Goal: Information Seeking & Learning: Check status

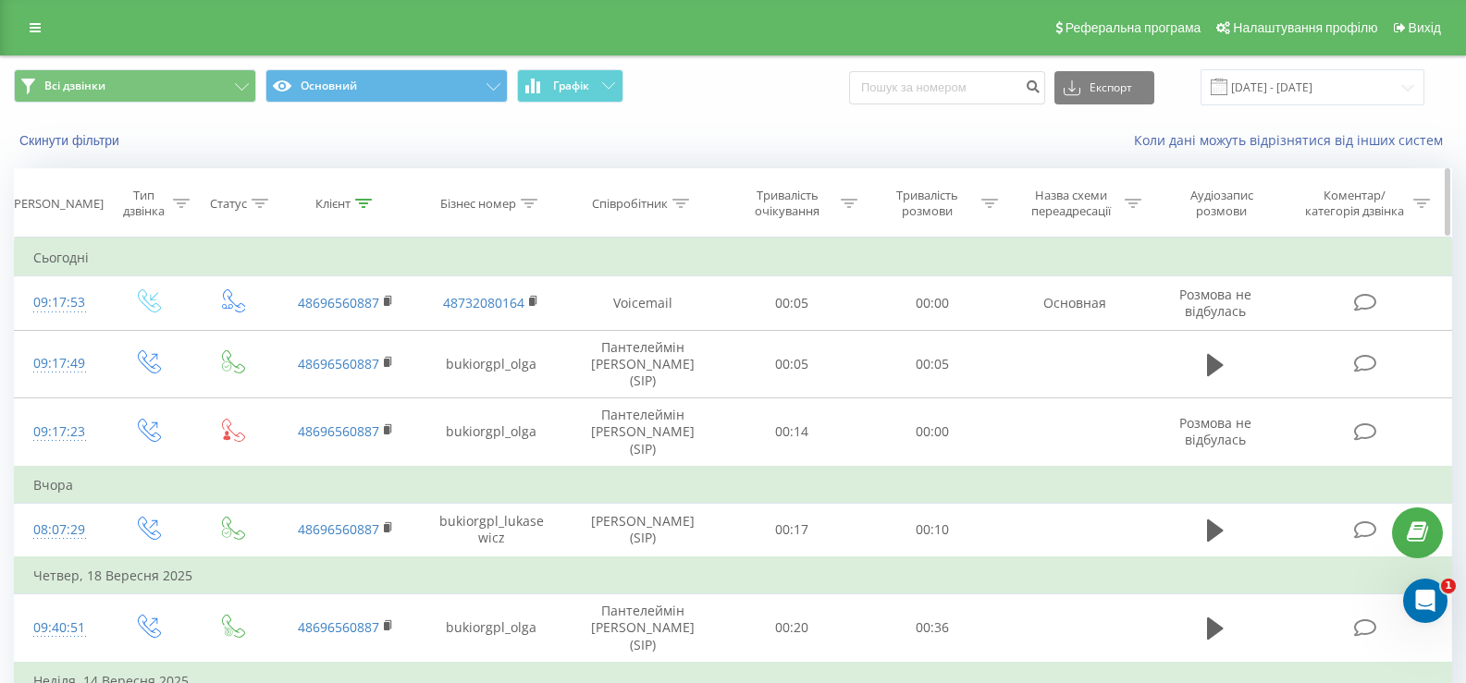
click at [362, 203] on icon at bounding box center [363, 203] width 17 height 9
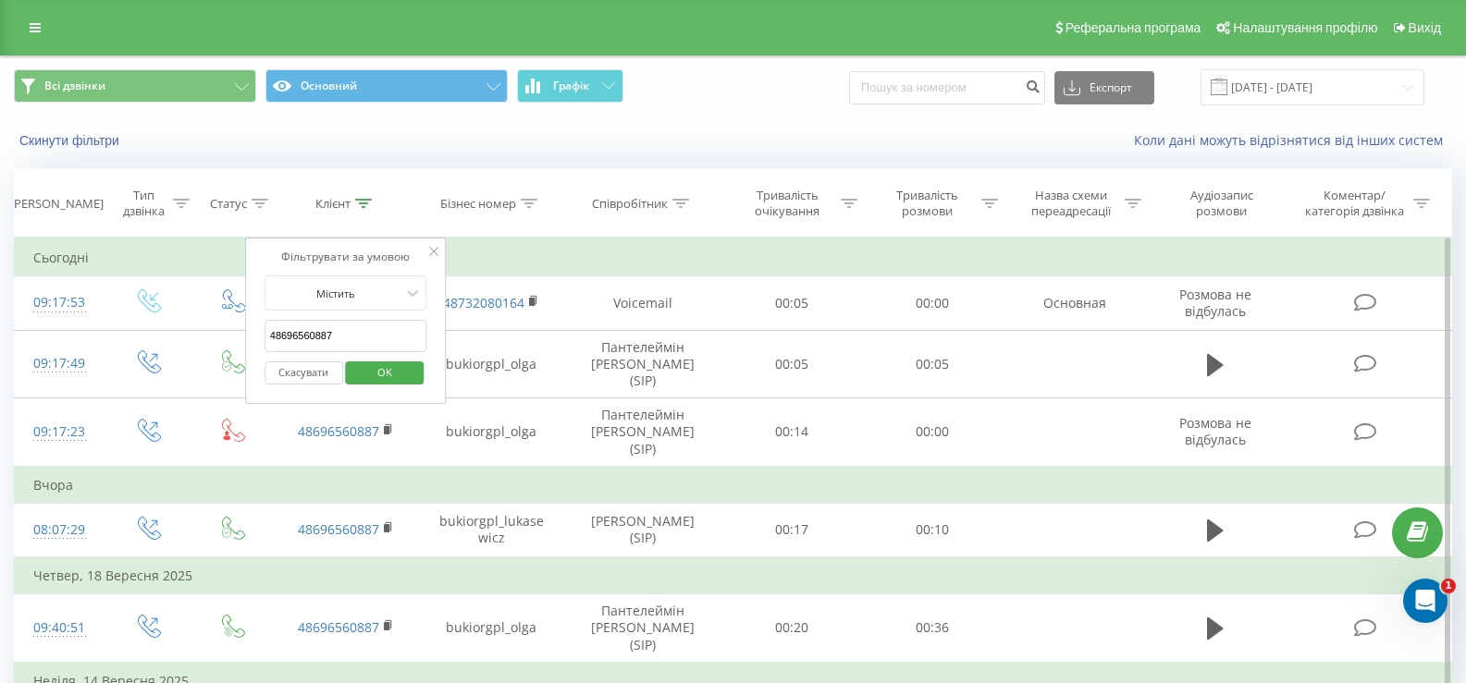
click at [299, 332] on input "48696560887" at bounding box center [346, 336] width 163 height 32
paste input "60 592 52 81"
click at [277, 331] on input "48 60 592 52 81" at bounding box center [346, 336] width 163 height 32
click at [277, 333] on input "48 60 592 52 81" at bounding box center [346, 336] width 163 height 32
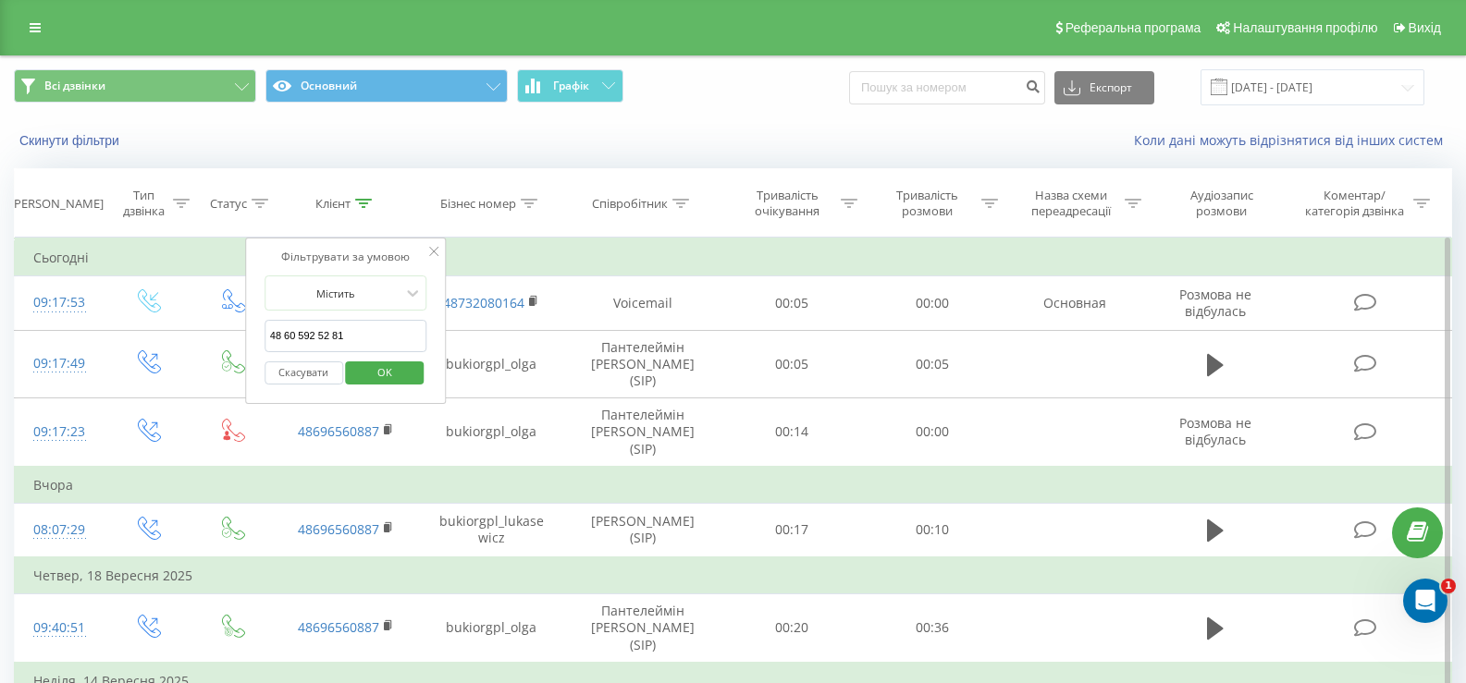
click at [279, 337] on input "48 60 592 52 81" at bounding box center [346, 336] width 163 height 32
click at [290, 338] on input "4860 592 52 81" at bounding box center [346, 336] width 163 height 32
click at [309, 334] on input "4860592 52 81" at bounding box center [346, 336] width 163 height 32
click at [319, 333] on input "486059252 81" at bounding box center [346, 336] width 163 height 32
click at [373, 366] on span "OK" at bounding box center [385, 372] width 52 height 29
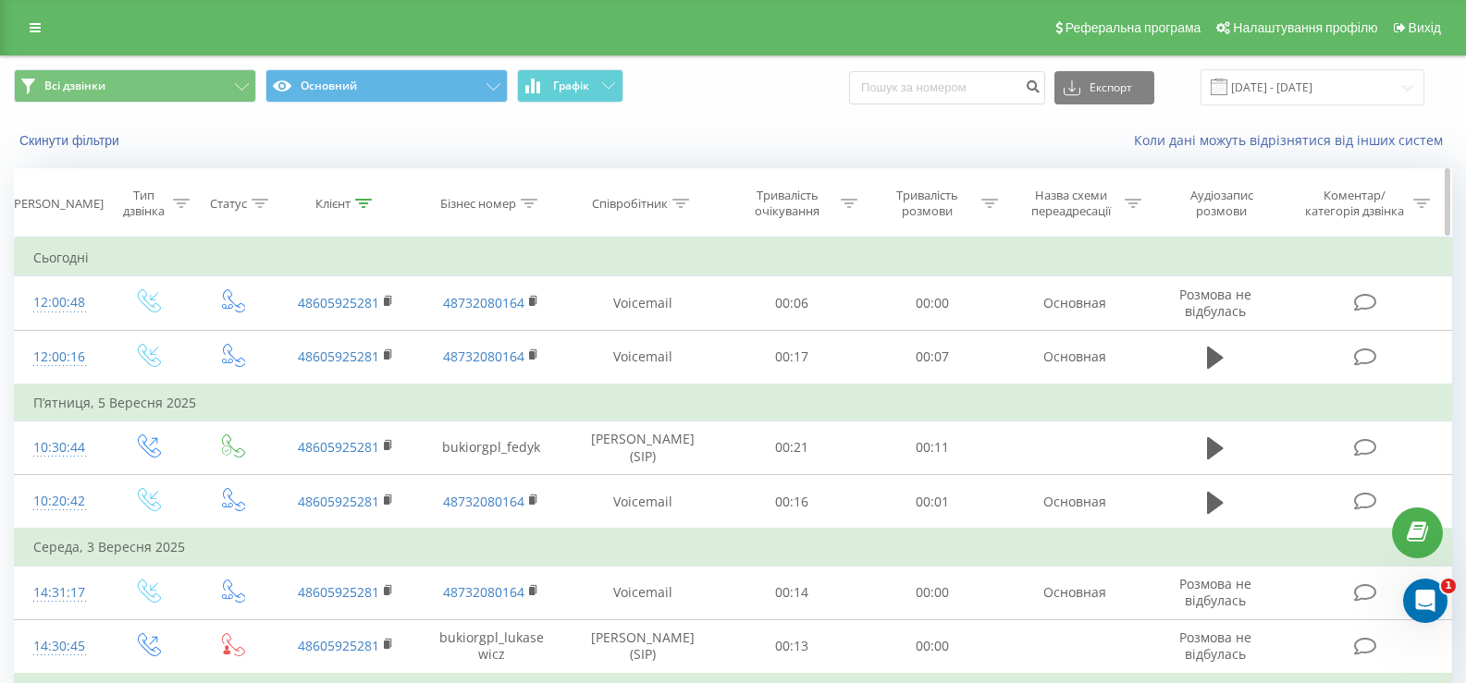
click at [363, 199] on icon at bounding box center [363, 203] width 17 height 9
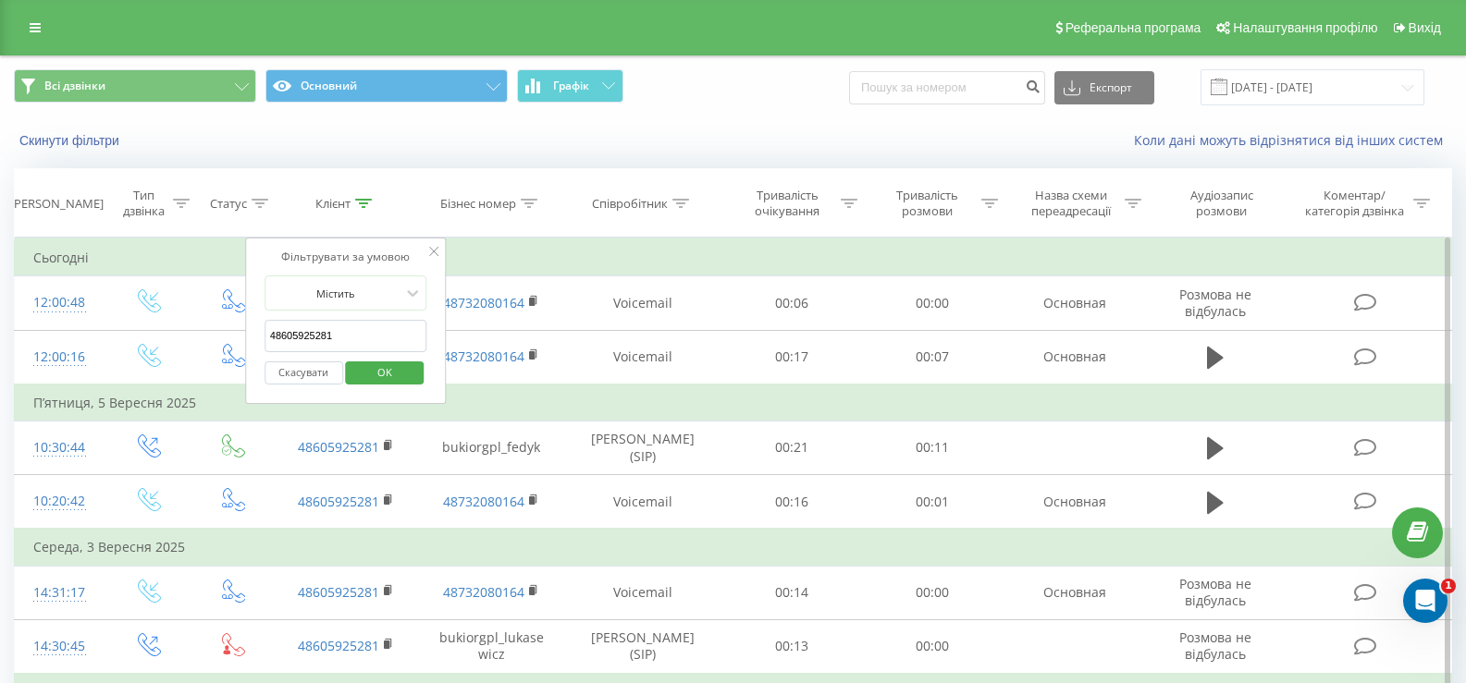
click at [291, 343] on input "48605925281" at bounding box center [346, 336] width 163 height 32
paste input "57 436 34 44"
click at [278, 332] on input "48 57 436 34 44" at bounding box center [346, 336] width 163 height 32
click at [291, 338] on input "4857 436 34 44" at bounding box center [346, 336] width 163 height 32
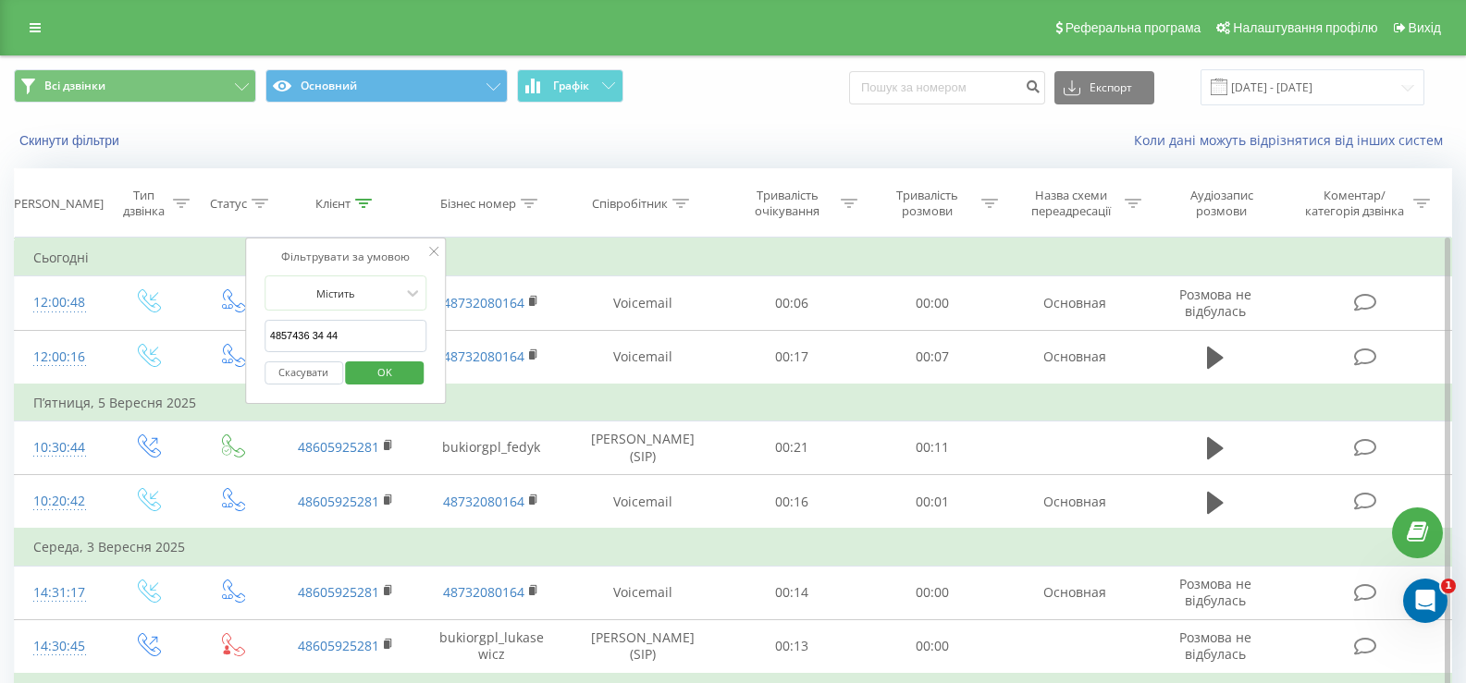
click at [311, 332] on input "4857436 34 44" at bounding box center [346, 336] width 163 height 32
click at [321, 333] on input "485743634 44" at bounding box center [346, 336] width 163 height 32
type input "48574363444"
click at [366, 375] on span "OK" at bounding box center [385, 372] width 52 height 29
